Goal: Go to known website: Access a specific website the user already knows

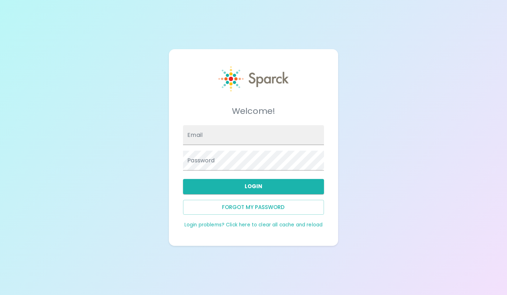
type input "[EMAIL_ADDRESS][DOMAIN_NAME]"
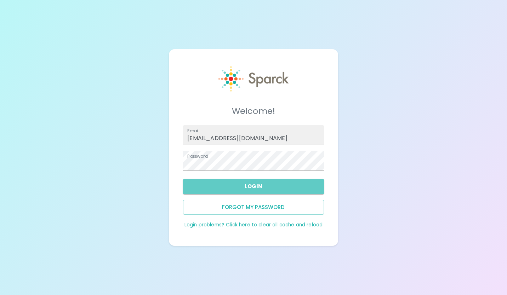
click at [299, 191] on button "Login" at bounding box center [253, 186] width 141 height 15
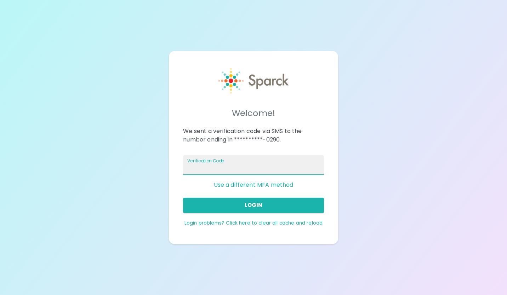
click at [277, 167] on input "Verification Code" at bounding box center [253, 165] width 141 height 20
type input "738930"
click at [267, 200] on button "Login" at bounding box center [253, 205] width 141 height 15
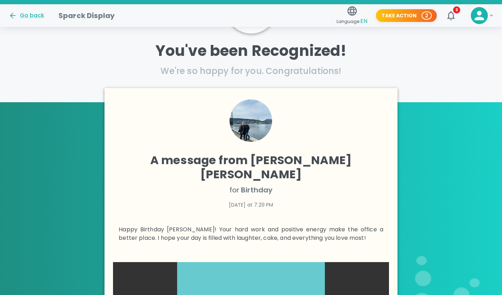
scroll to position [77, 0]
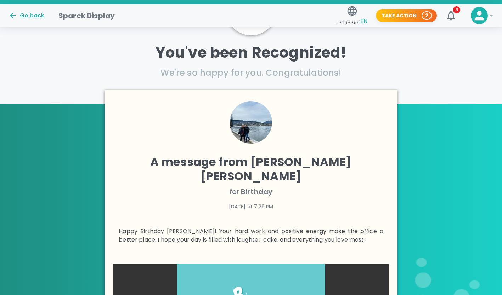
click at [40, 19] on div "Go back" at bounding box center [27, 15] width 36 height 9
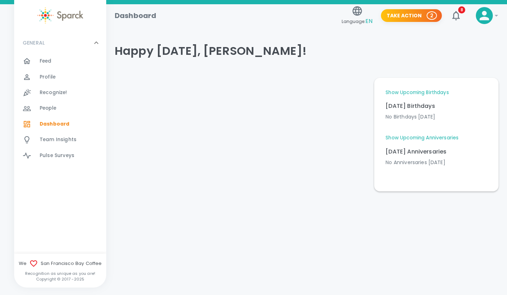
click at [47, 60] on span "Feed" at bounding box center [46, 61] width 12 height 7
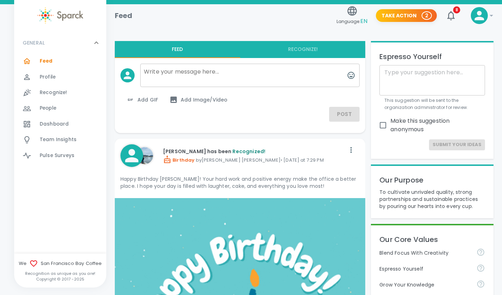
click at [452, 14] on icon "button" at bounding box center [450, 15] width 11 height 11
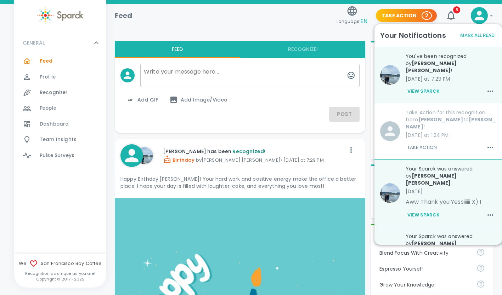
click at [304, 32] on div at bounding box center [304, 24] width 379 height 23
